Goal: Find specific page/section: Find specific page/section

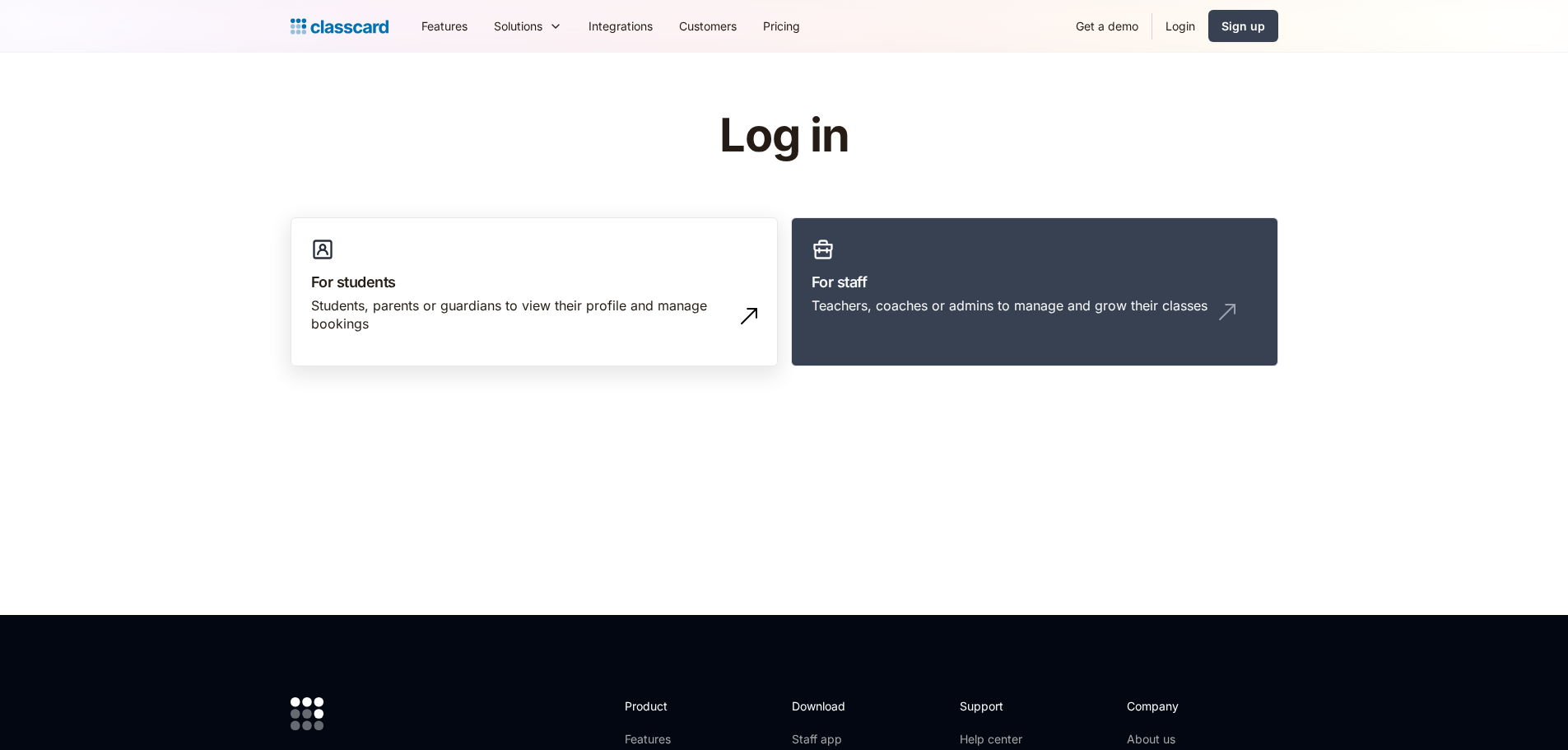
click at [566, 305] on div "Students, parents or guardians to view their profile and manage bookings" at bounding box center [517, 315] width 413 height 37
click at [1009, 223] on link "For staff Teachers, coaches or admins to manage and grow their classes" at bounding box center [1035, 292] width 488 height 150
